Goal: Find specific page/section: Find specific page/section

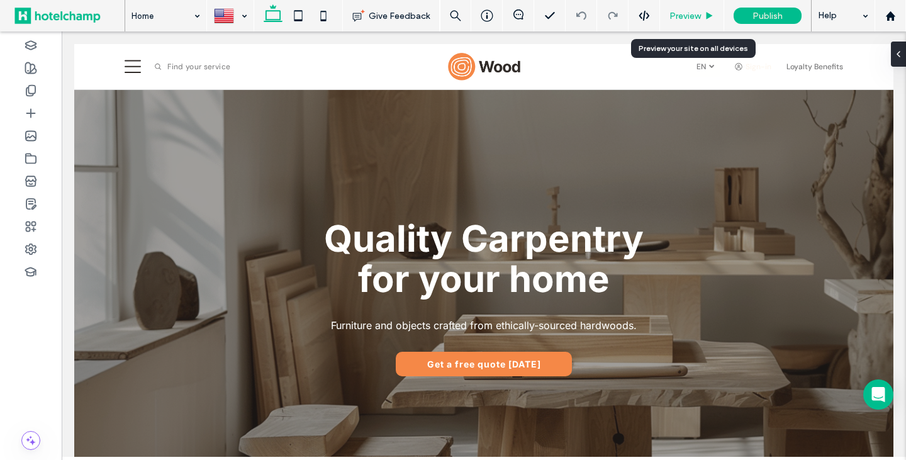
click at [678, 14] on span "Preview" at bounding box center [684, 16] width 31 height 11
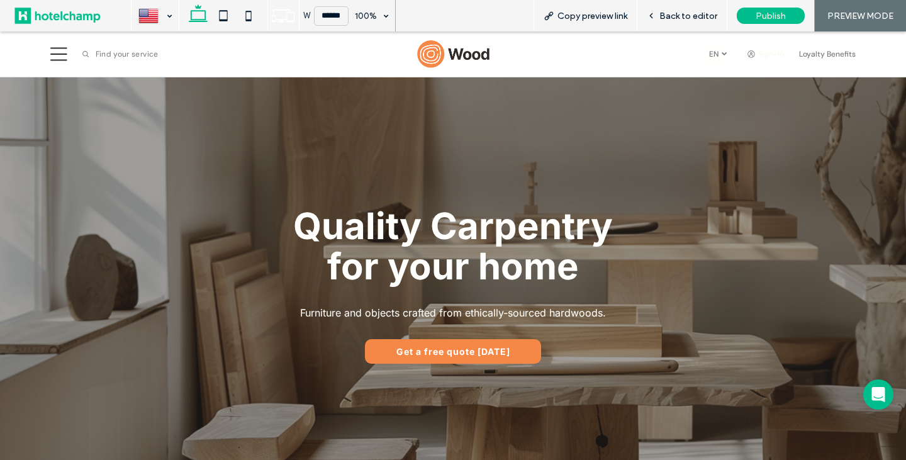
click at [678, 14] on span "Back to editor" at bounding box center [688, 16] width 58 height 11
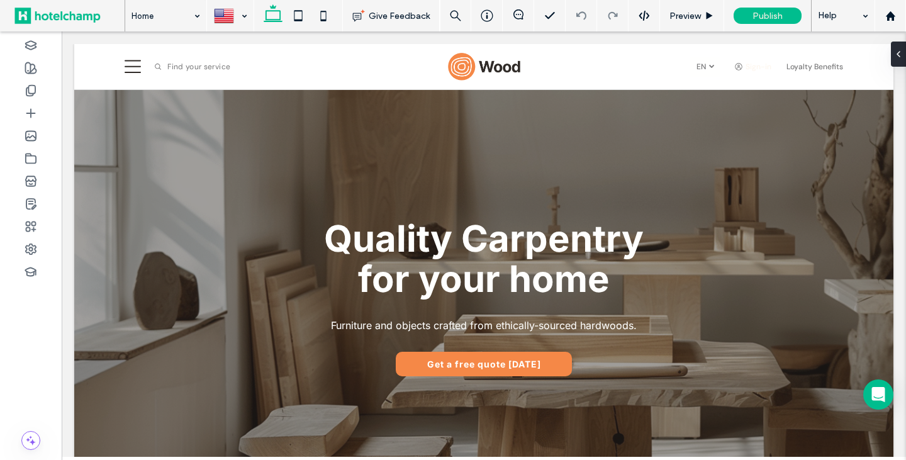
click at [50, 13] on span at bounding box center [66, 15] width 115 height 25
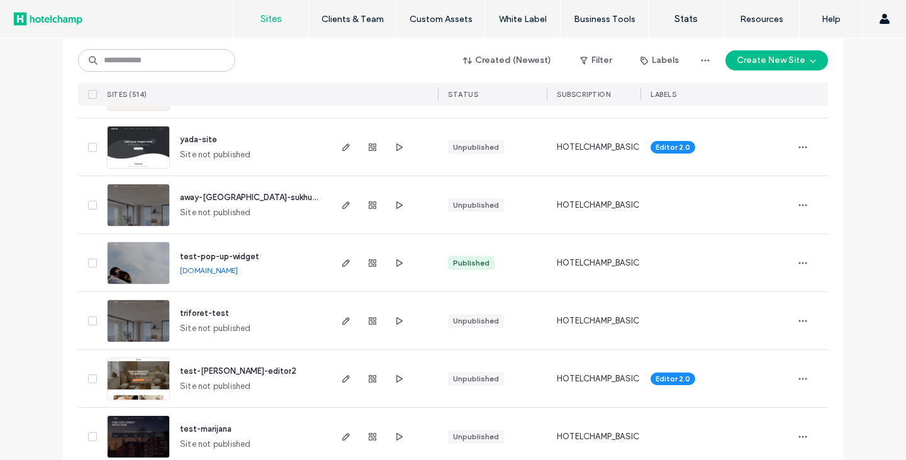
scroll to position [252, 0]
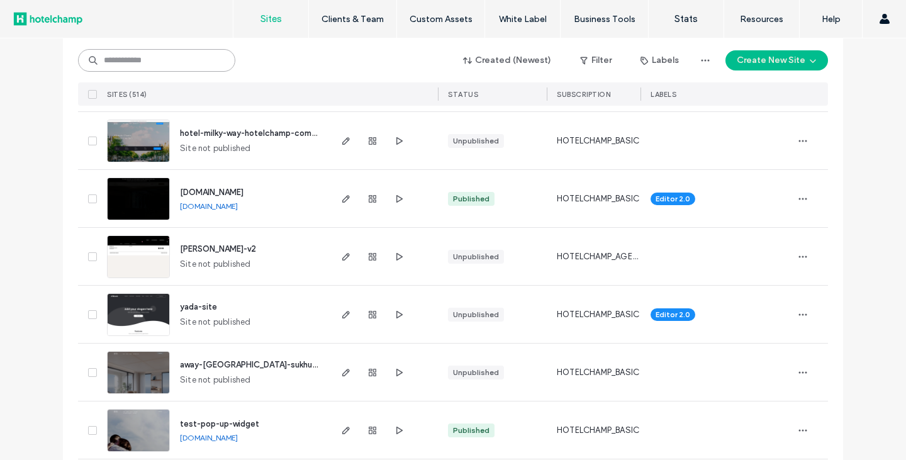
click at [125, 53] on input at bounding box center [156, 60] width 157 height 23
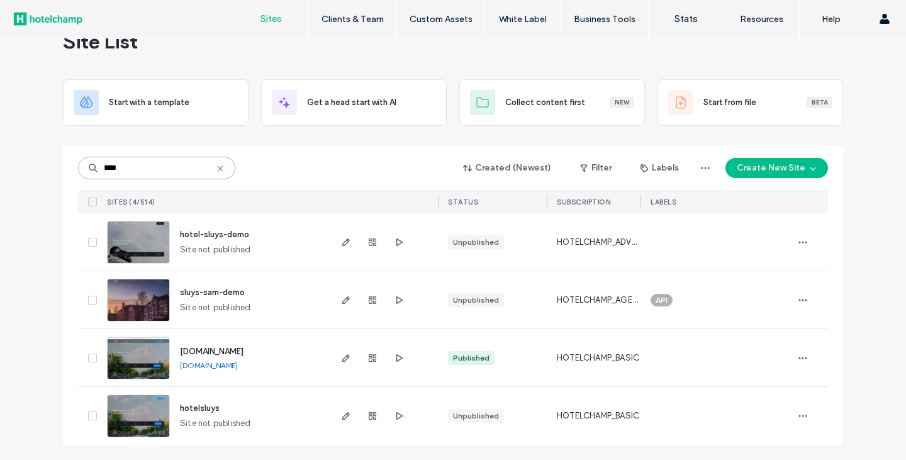
scroll to position [35, 0]
type input "****"
click at [237, 367] on link "hotel-sluys-grand.hotelchamp.com" at bounding box center [209, 364] width 58 height 9
click at [208, 291] on span "sluys-sam-demo" at bounding box center [212, 291] width 65 height 9
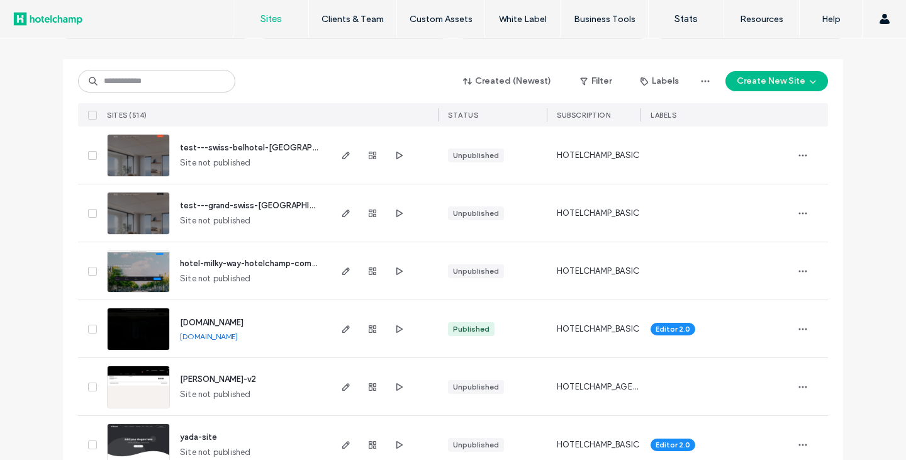
scroll to position [126, 0]
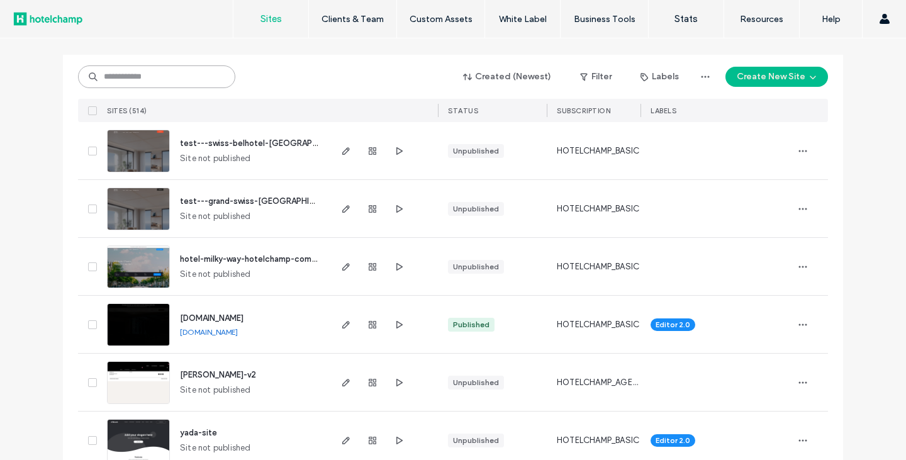
click at [157, 79] on input at bounding box center [156, 76] width 157 height 23
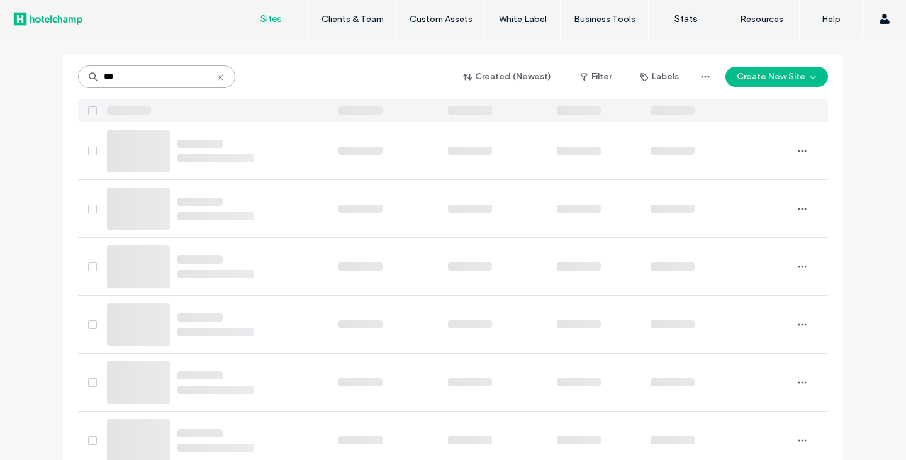
scroll to position [0, 0]
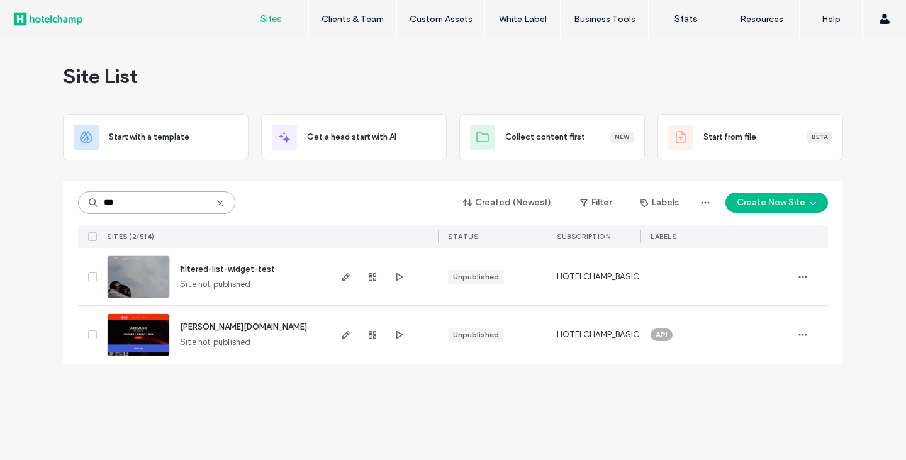
drag, startPoint x: 102, startPoint y: 204, endPoint x: 86, endPoint y: 194, distance: 19.2
click at [88, 202] on div "***" at bounding box center [156, 202] width 157 height 23
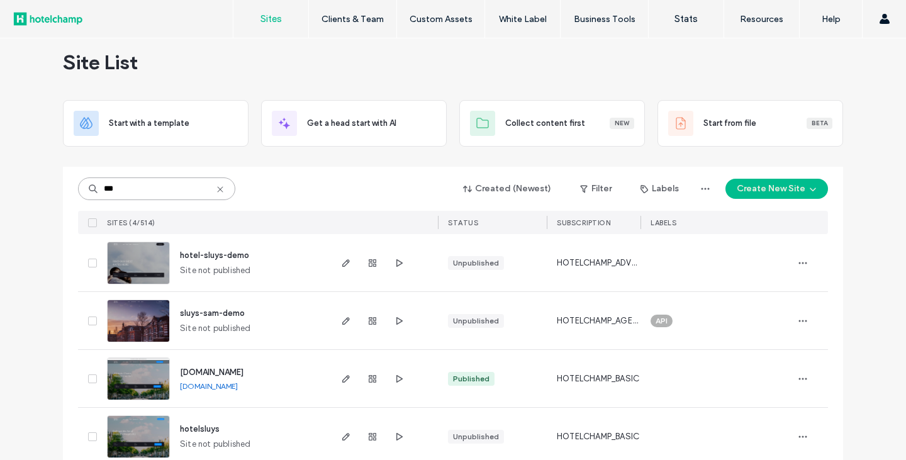
scroll to position [35, 0]
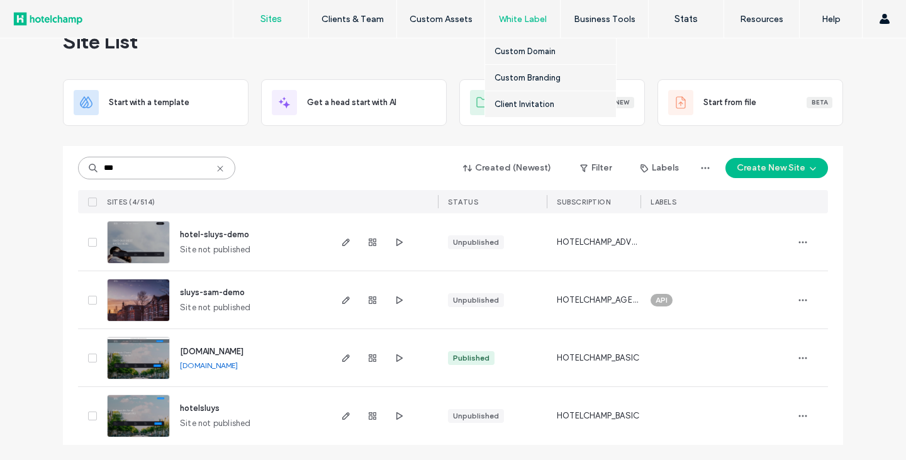
type input "***"
